Goal: Transaction & Acquisition: Purchase product/service

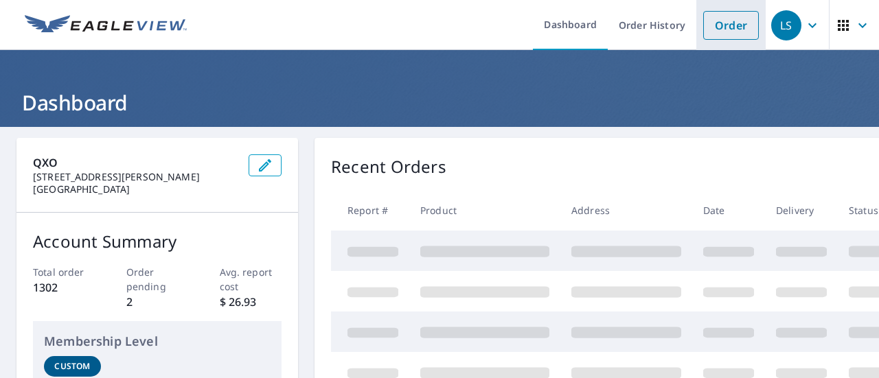
click at [703, 25] on link "Order" at bounding box center [731, 25] width 56 height 29
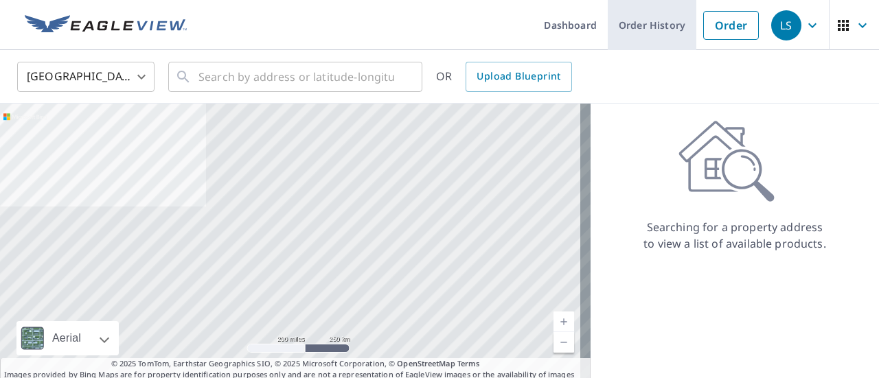
click at [659, 30] on link "Order History" at bounding box center [651, 25] width 89 height 50
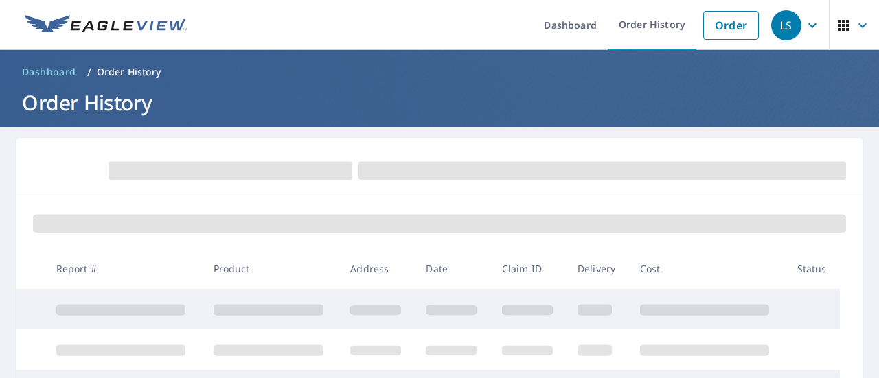
click at [501, 20] on ul "Dashboard Order History Order" at bounding box center [480, 25] width 570 height 50
click at [609, 27] on link "Order History" at bounding box center [651, 25] width 89 height 50
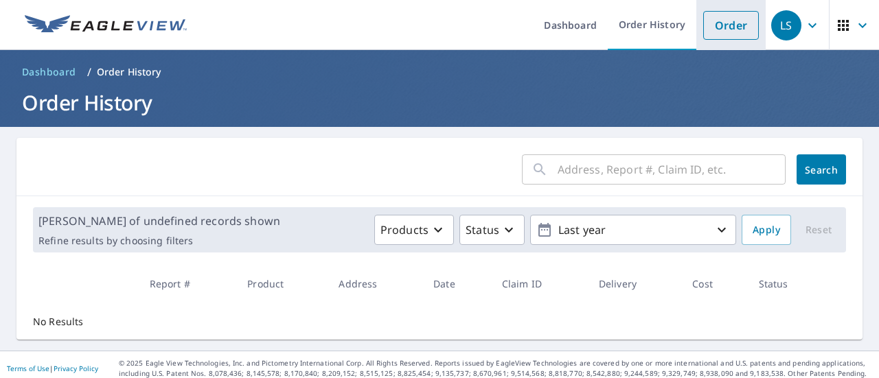
click at [696, 26] on li "Order" at bounding box center [730, 25] width 69 height 50
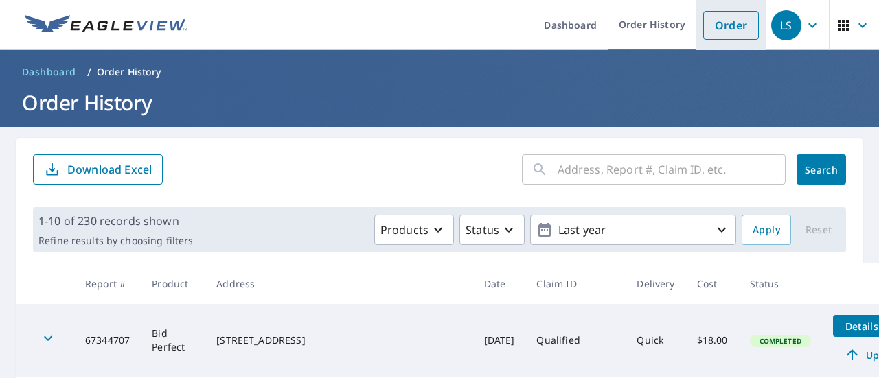
click at [703, 28] on link "Order" at bounding box center [731, 25] width 56 height 29
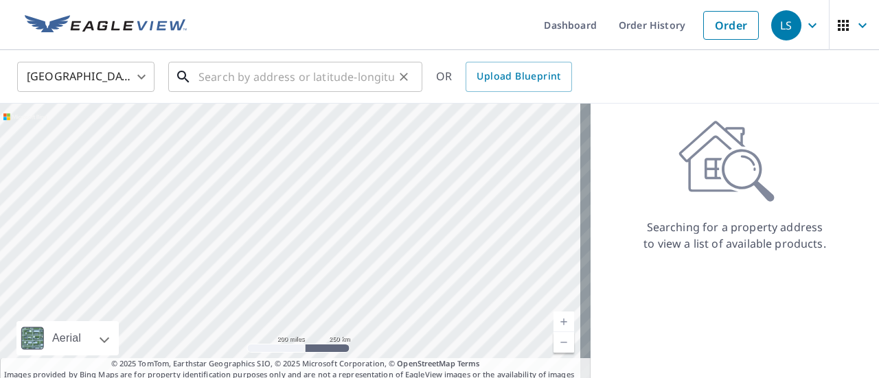
click at [284, 61] on input "text" at bounding box center [296, 77] width 196 height 38
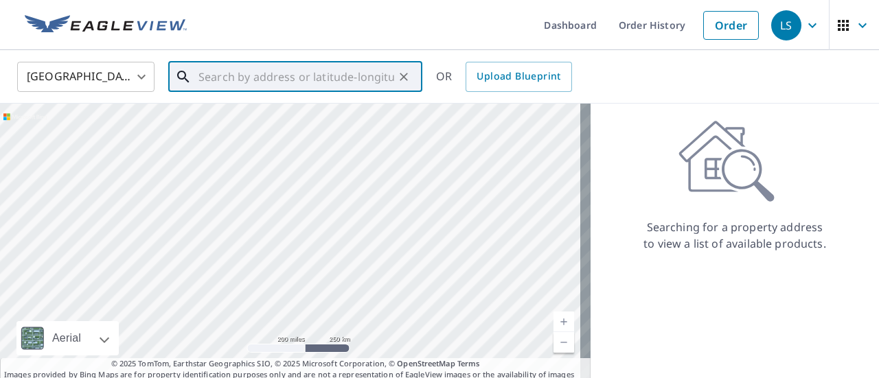
click at [263, 72] on input "text" at bounding box center [296, 77] width 196 height 38
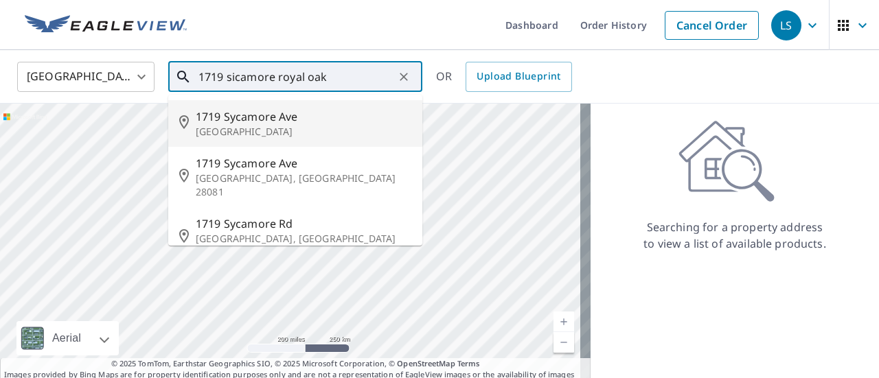
click at [275, 116] on span "1719 Sycamore Ave" at bounding box center [304, 116] width 216 height 16
type input "[STREET_ADDRESS]"
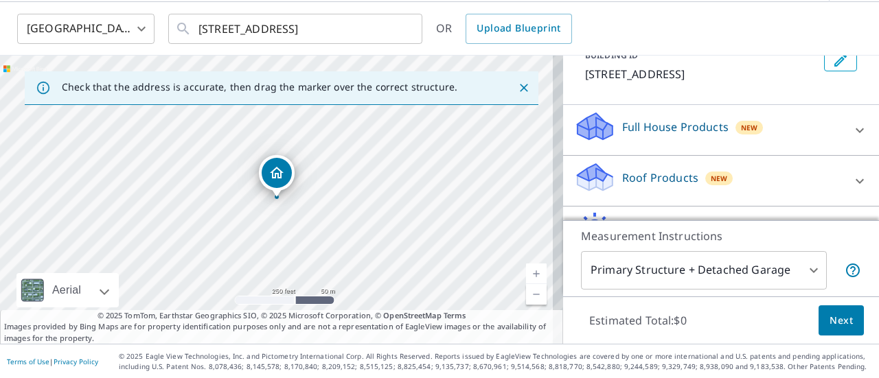
scroll to position [111, 0]
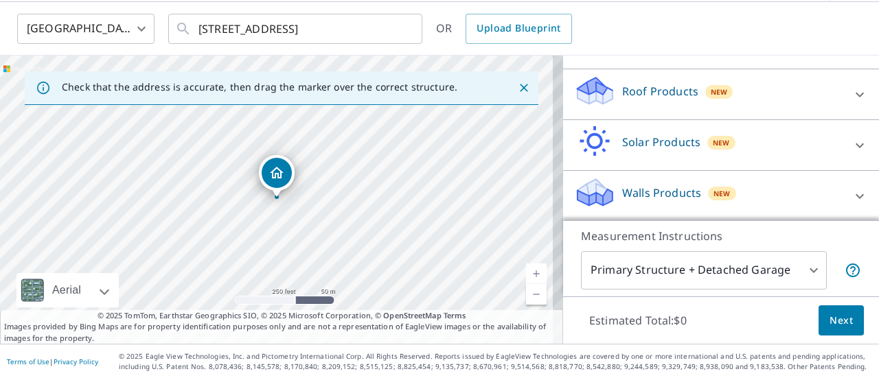
click at [657, 181] on div "Walls Products New" at bounding box center [708, 195] width 269 height 39
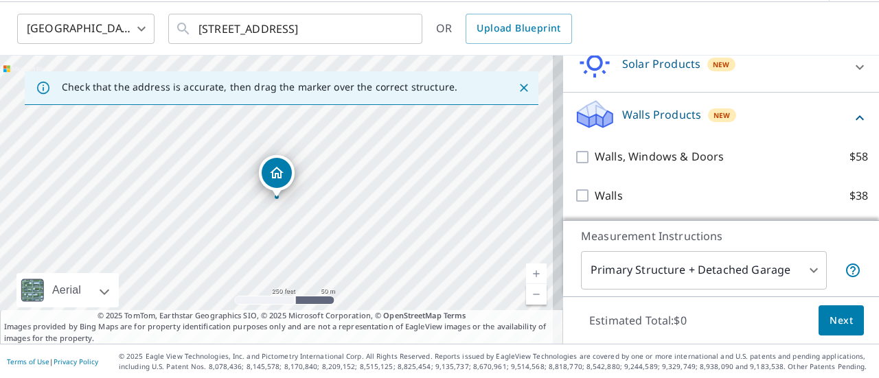
scroll to position [189, 0]
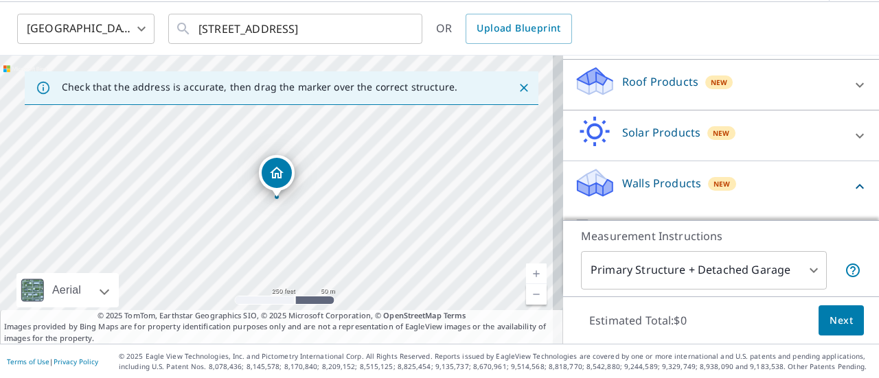
click at [661, 142] on div "Solar Products New" at bounding box center [708, 135] width 269 height 39
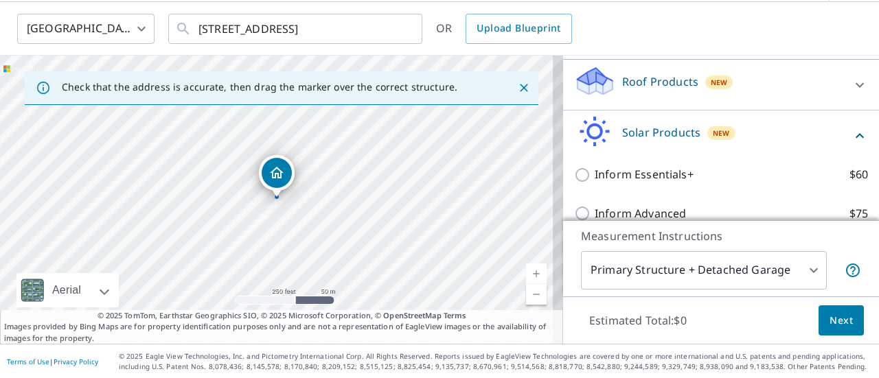
click at [660, 135] on p "Solar Products" at bounding box center [661, 132] width 78 height 16
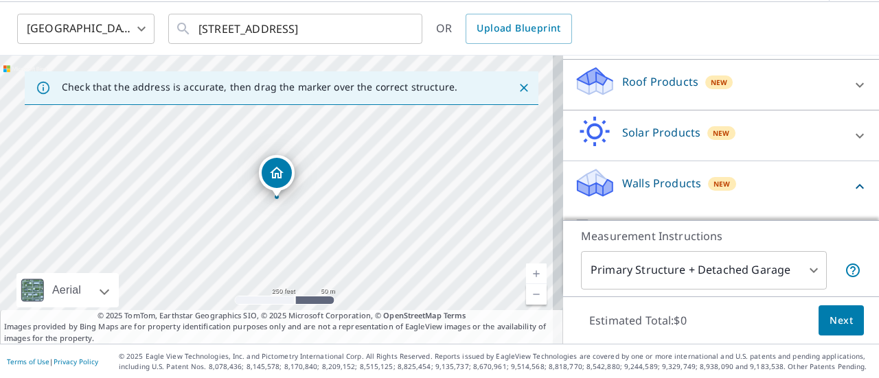
click at [648, 100] on div "Roof Products New" at bounding box center [708, 84] width 269 height 39
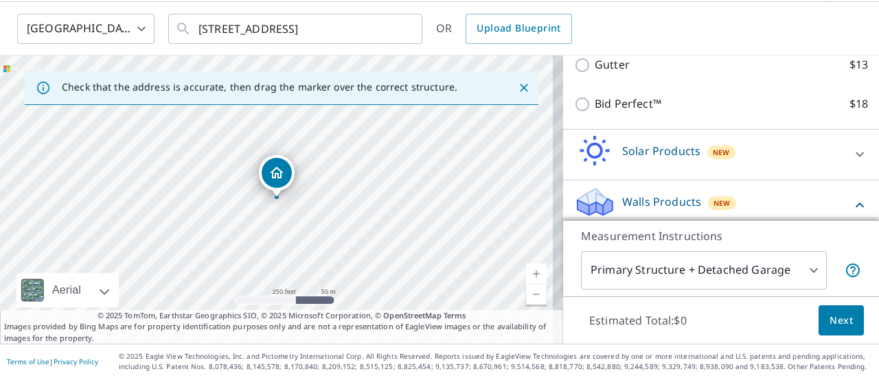
scroll to position [120, 0]
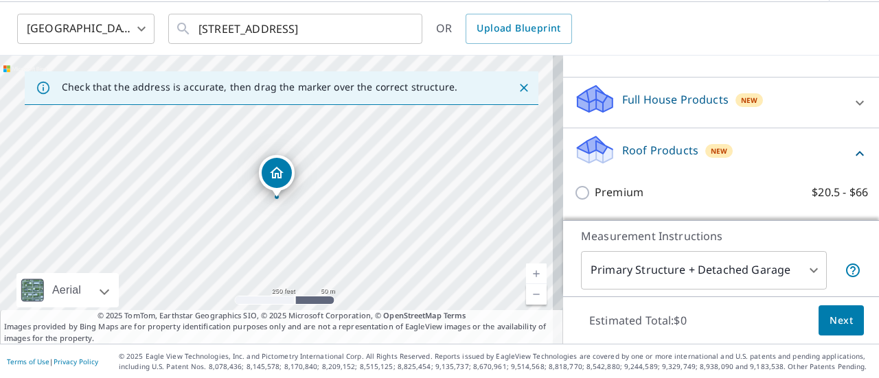
click at [643, 109] on div "Full House Products New" at bounding box center [708, 102] width 269 height 39
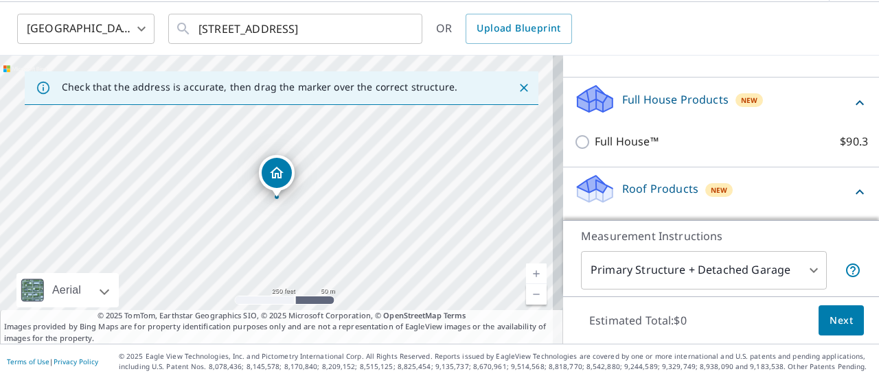
click at [643, 109] on div "Full House Products New" at bounding box center [712, 102] width 277 height 39
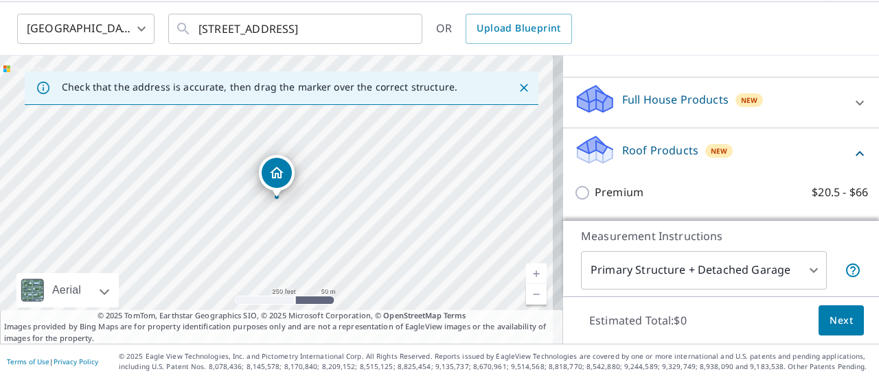
click at [645, 139] on div "Roof Products New" at bounding box center [712, 153] width 277 height 39
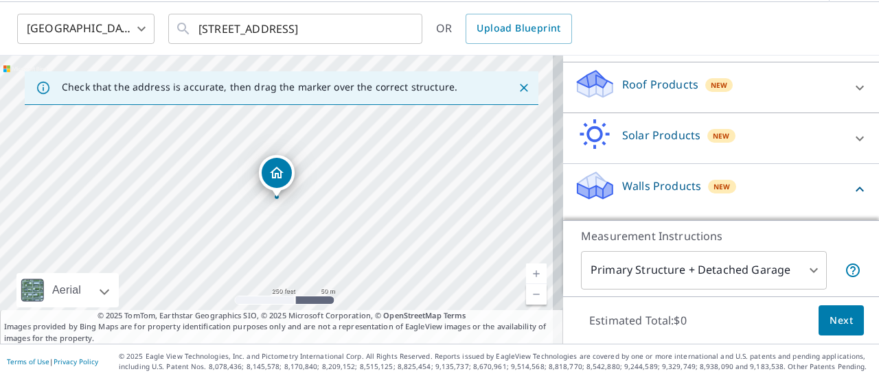
scroll to position [257, 0]
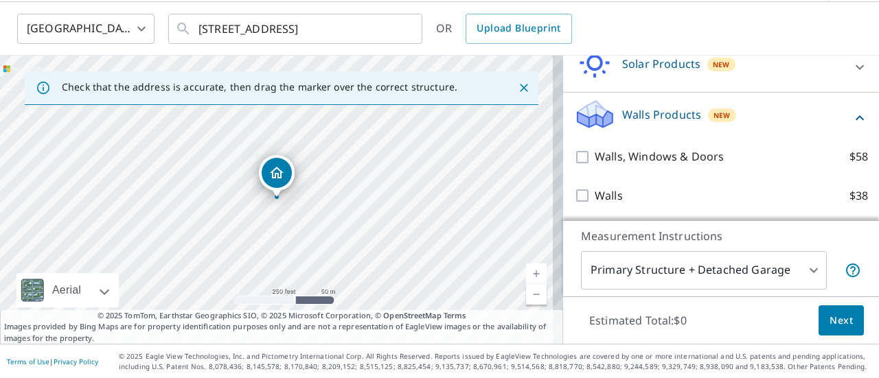
click at [574, 199] on input "Walls $38" at bounding box center [584, 195] width 21 height 16
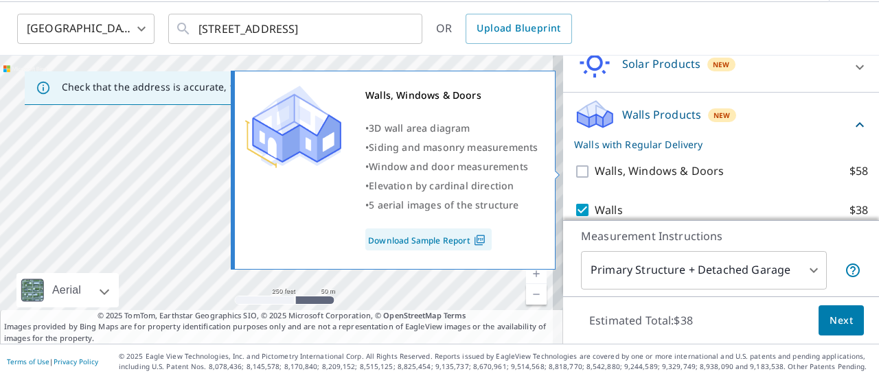
scroll to position [302, 0]
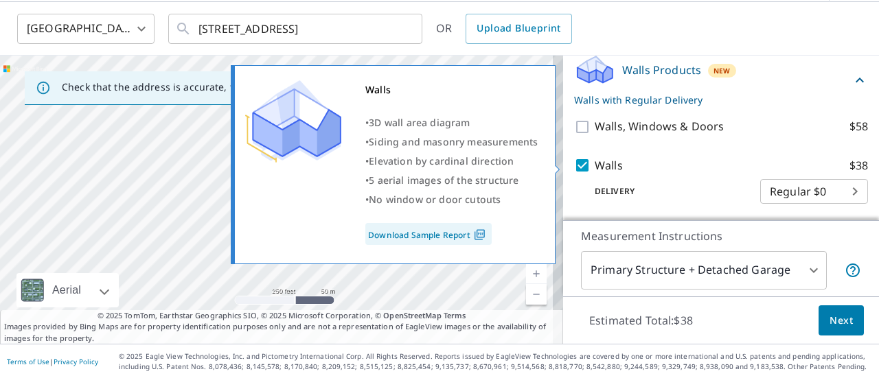
click at [578, 167] on input "Walls $38" at bounding box center [584, 165] width 21 height 16
checkbox input "false"
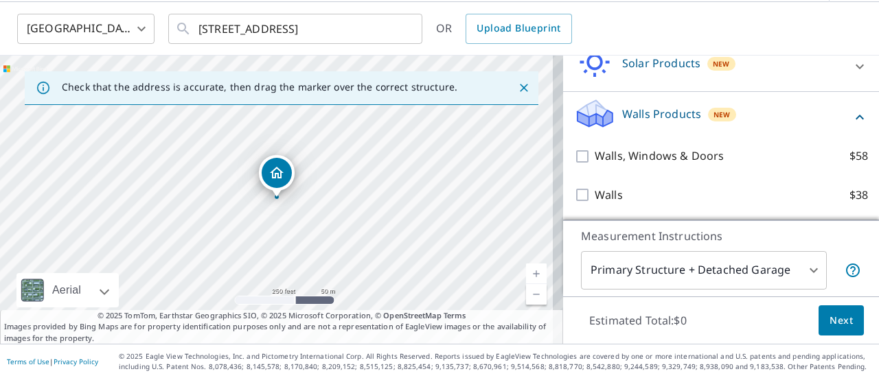
scroll to position [257, 0]
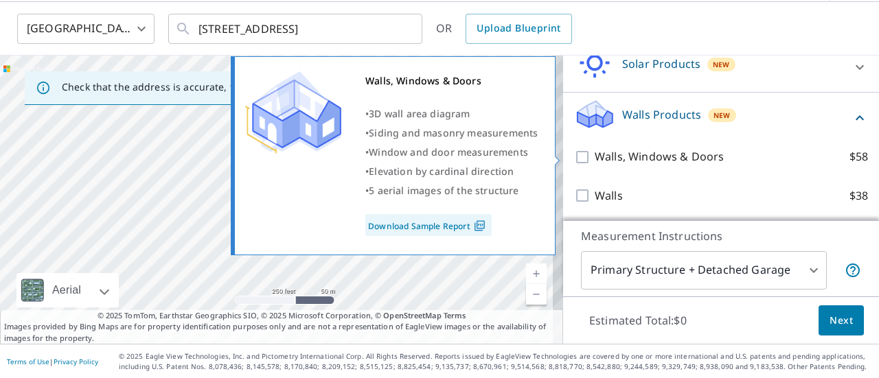
click at [574, 156] on input "Walls, Windows & Doors $58" at bounding box center [584, 157] width 21 height 16
checkbox input "true"
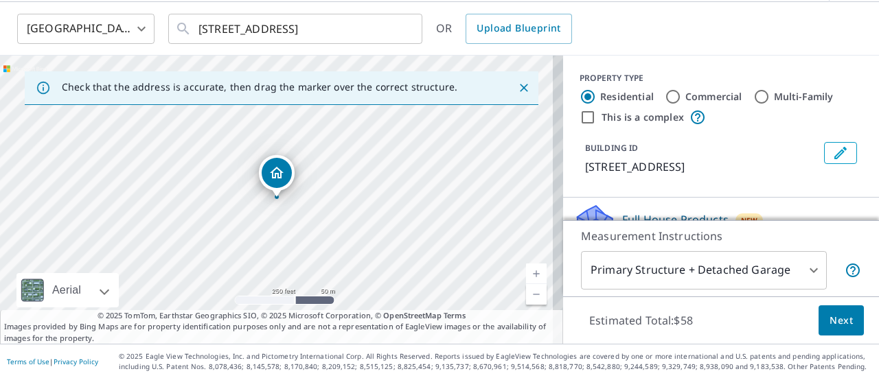
scroll to position [275, 0]
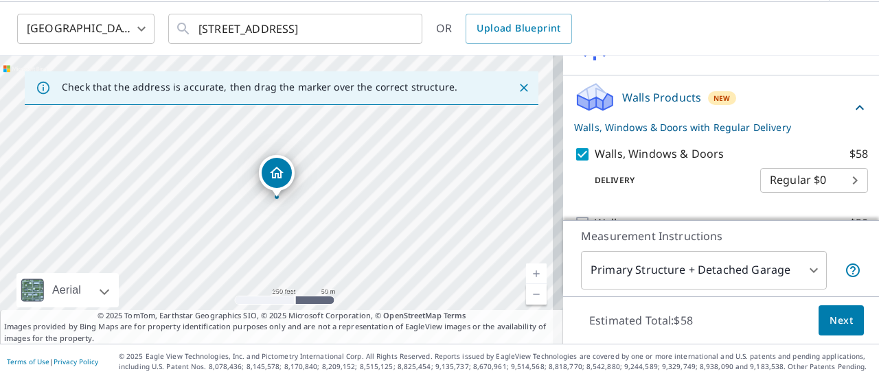
click at [833, 319] on span "Next" at bounding box center [840, 320] width 23 height 17
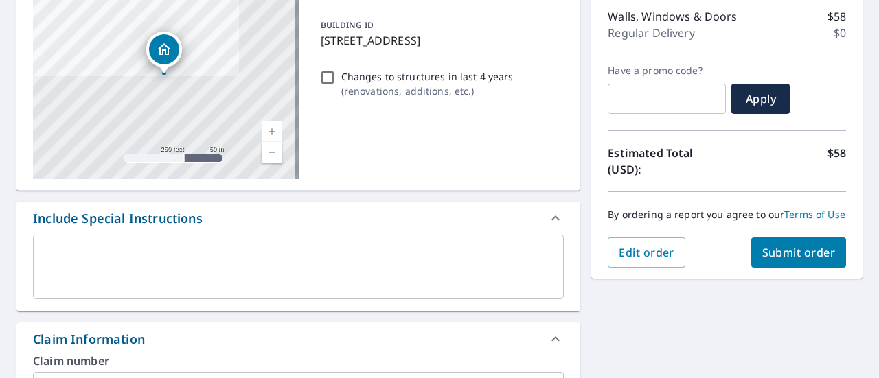
scroll to position [323, 0]
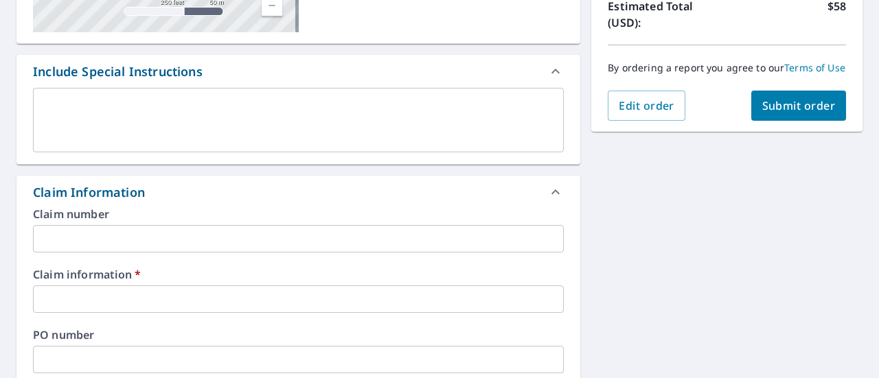
click at [169, 202] on div "Claim Information" at bounding box center [298, 192] width 564 height 33
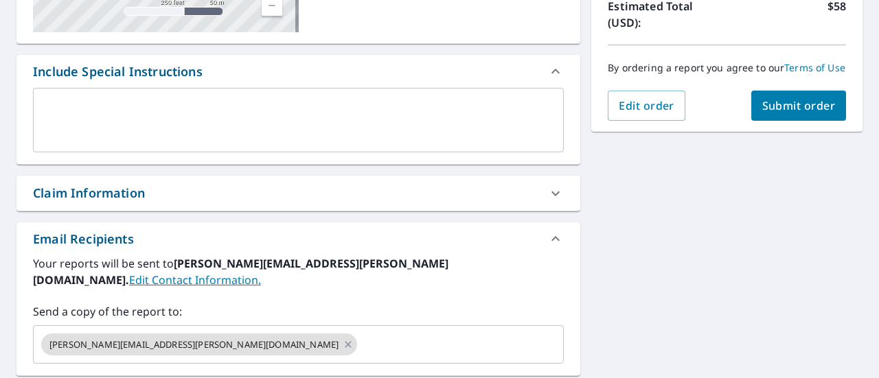
click at [152, 220] on div "[STREET_ADDRESS] Aerial Road A standard road map Aerial A detailed look from ab…" at bounding box center [298, 187] width 564 height 745
click at [138, 201] on div "Claim Information" at bounding box center [298, 193] width 564 height 35
checkbox input "true"
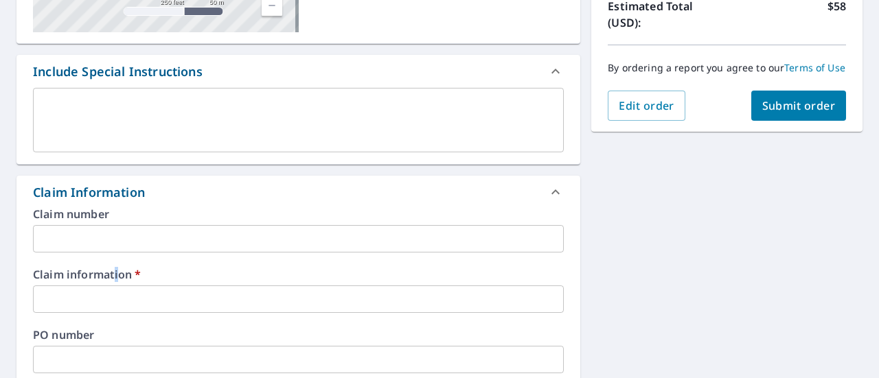
click at [115, 273] on label "Claim information   *" at bounding box center [298, 274] width 531 height 11
click at [117, 255] on div "Claim number ​ Claim information   * ​ PO number ​ Date of loss ​ Cat ID ​" at bounding box center [298, 357] width 564 height 297
click at [117, 246] on input "text" at bounding box center [298, 238] width 531 height 27
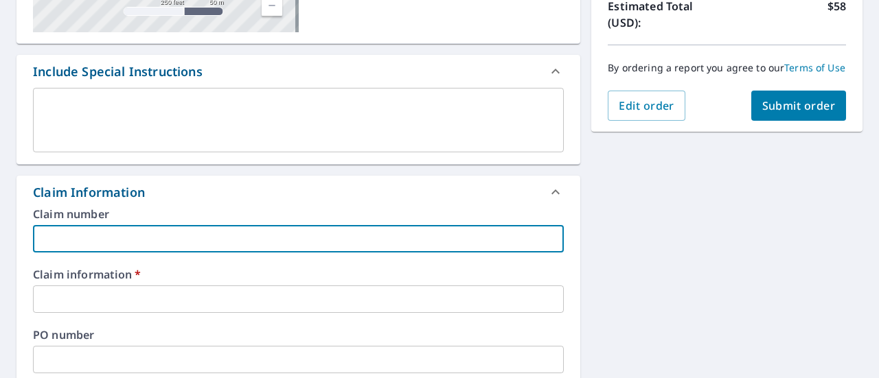
type input "[PERSON_NAME]"
checkbox input "true"
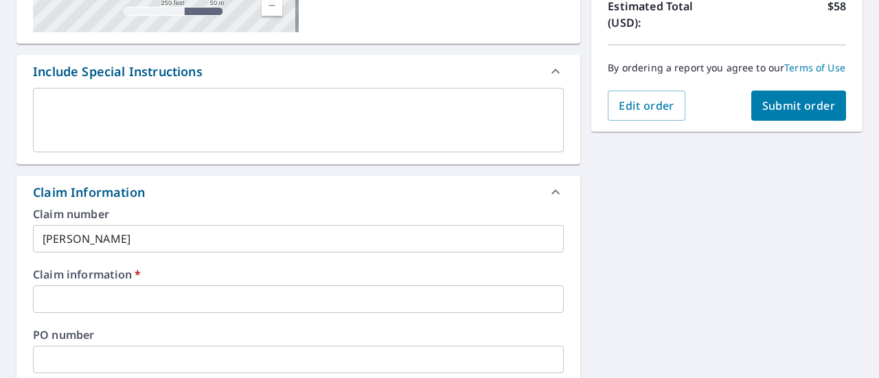
click at [104, 283] on div "Claim information   * ​" at bounding box center [298, 291] width 531 height 44
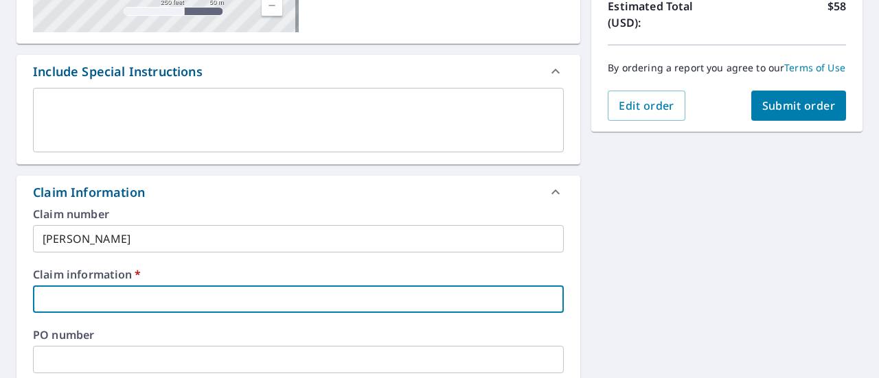
click at [105, 293] on input "text" at bounding box center [298, 299] width 531 height 27
type input "[PERSON_NAME]"
checkbox input "true"
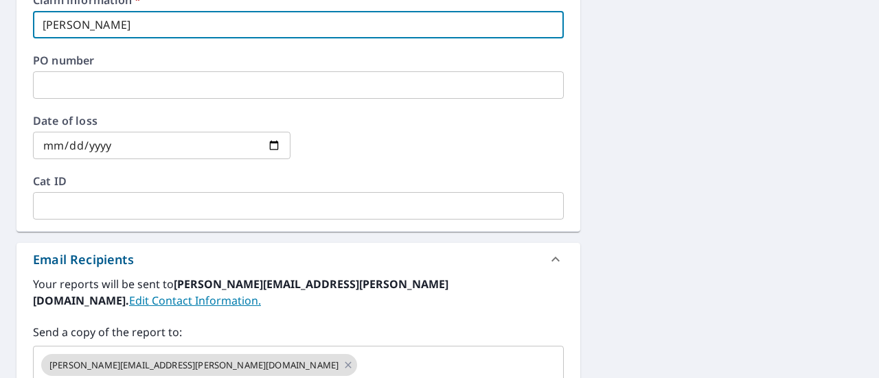
scroll to position [666, 0]
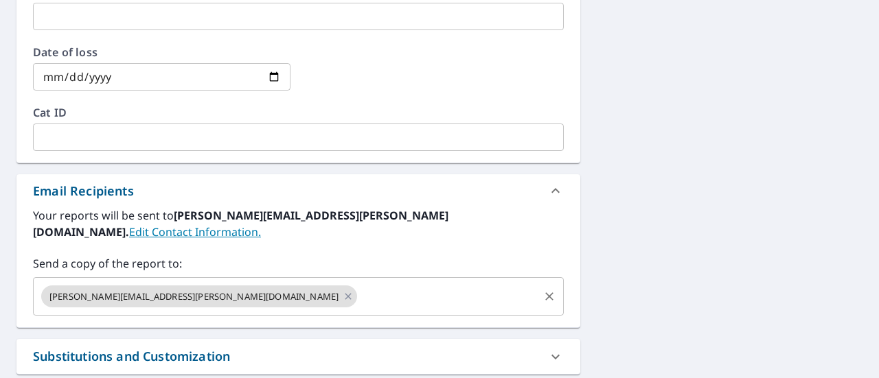
click at [359, 283] on input "text" at bounding box center [448, 296] width 178 height 26
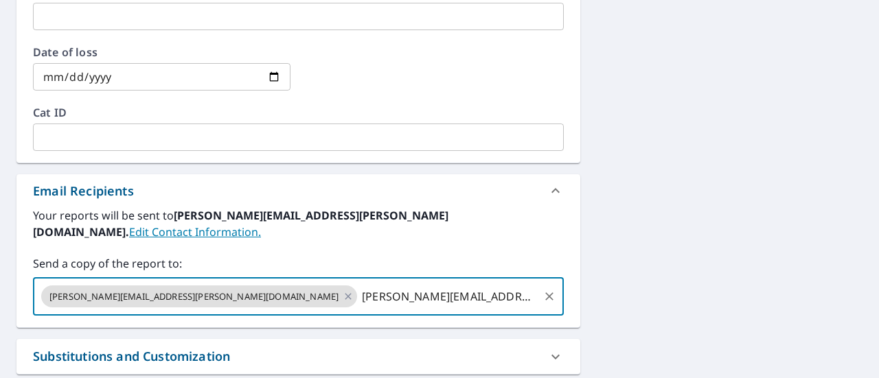
type input "[PERSON_NAME][EMAIL_ADDRESS][DOMAIN_NAME]"
checkbox input "true"
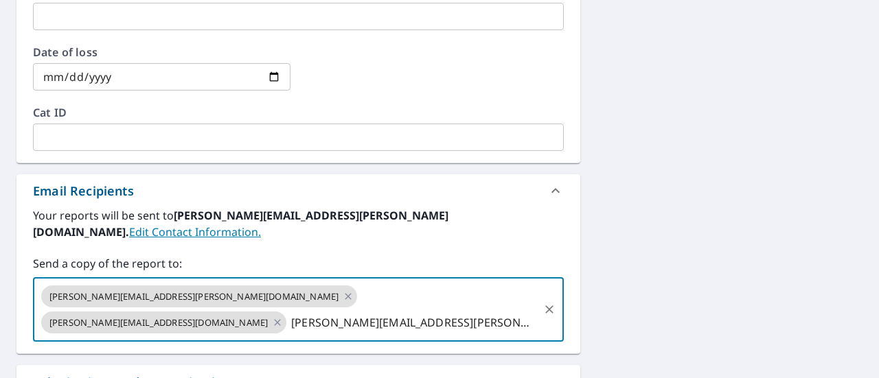
type input "[PERSON_NAME][EMAIL_ADDRESS][PERSON_NAME][DOMAIN_NAME]"
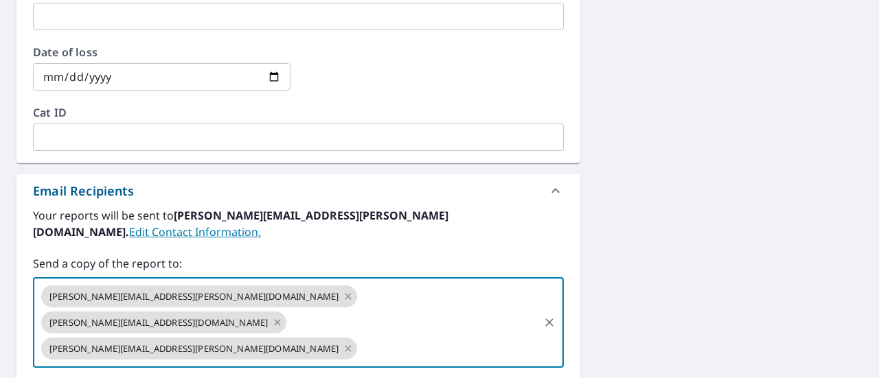
scroll to position [827, 0]
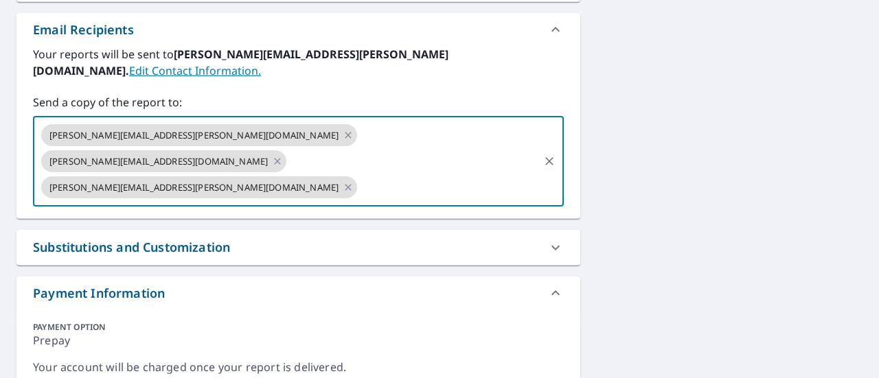
click at [343, 128] on icon at bounding box center [348, 135] width 11 height 15
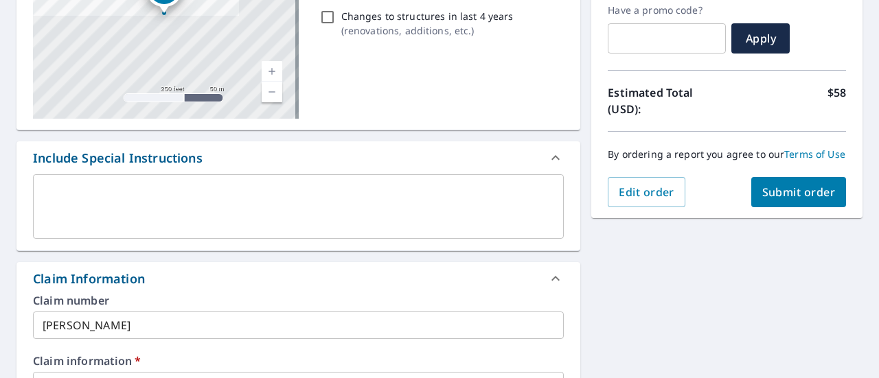
scroll to position [141, 0]
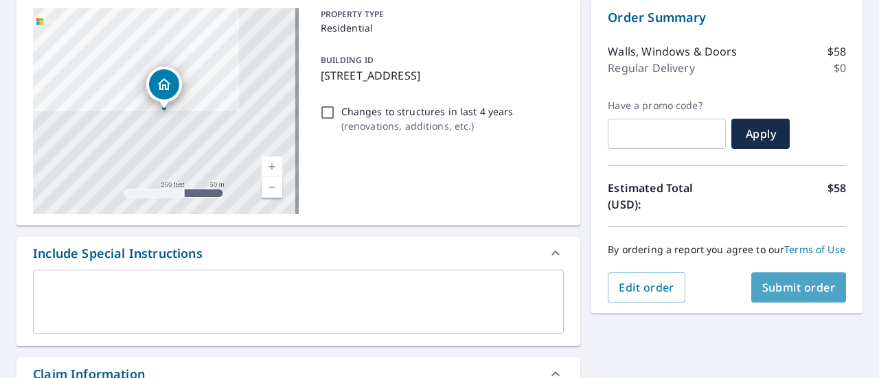
click at [767, 295] on span "Submit order" at bounding box center [798, 287] width 73 height 15
checkbox input "true"
